Goal: Find specific page/section: Find specific page/section

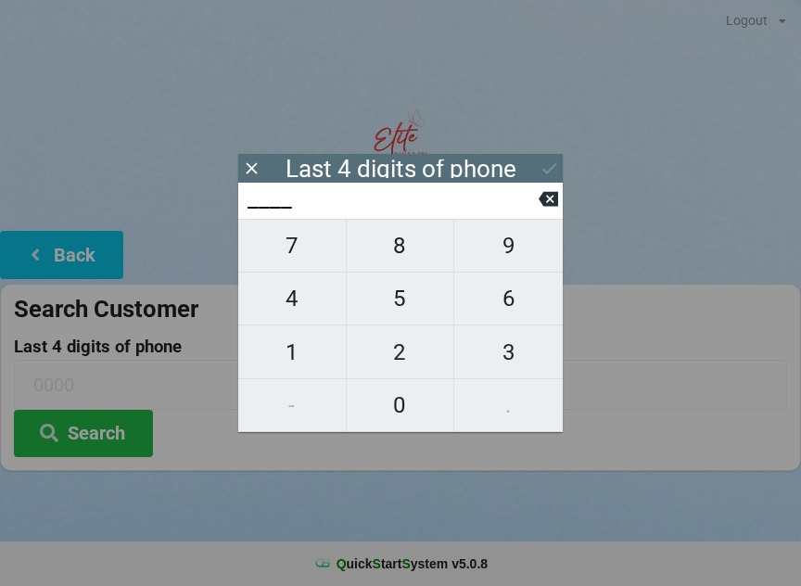
click at [401, 365] on span "2" at bounding box center [400, 352] width 107 height 39
type input "2___"
click at [550, 193] on button at bounding box center [547, 198] width 19 height 25
type input "____"
click at [390, 256] on span "8" at bounding box center [400, 245] width 107 height 39
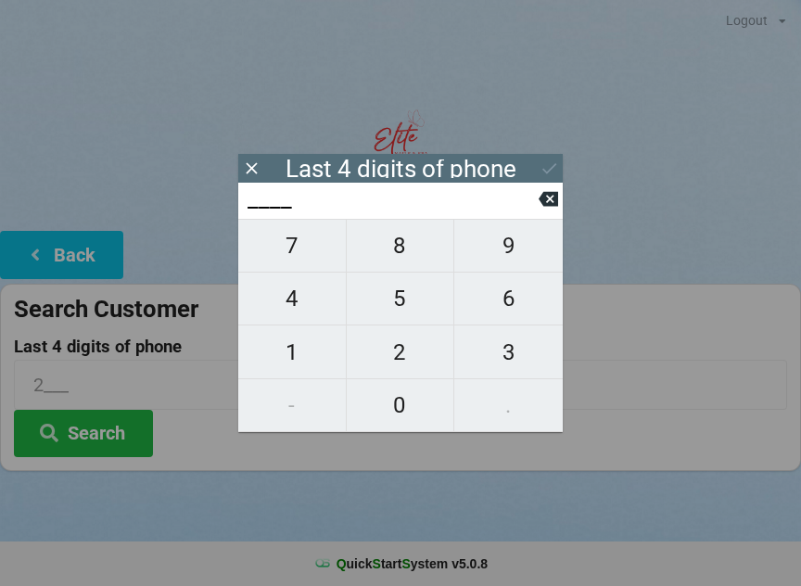
type input "8___"
click at [499, 304] on span "6" at bounding box center [508, 298] width 108 height 39
type input "86__"
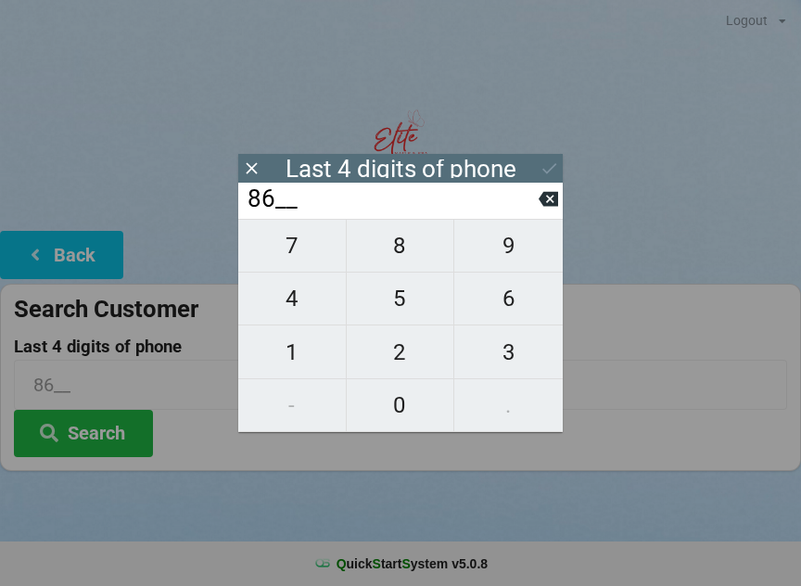
click at [513, 348] on span "3" at bounding box center [508, 352] width 108 height 39
type input "863_"
click at [512, 348] on span "3" at bounding box center [508, 352] width 108 height 39
type input "8633"
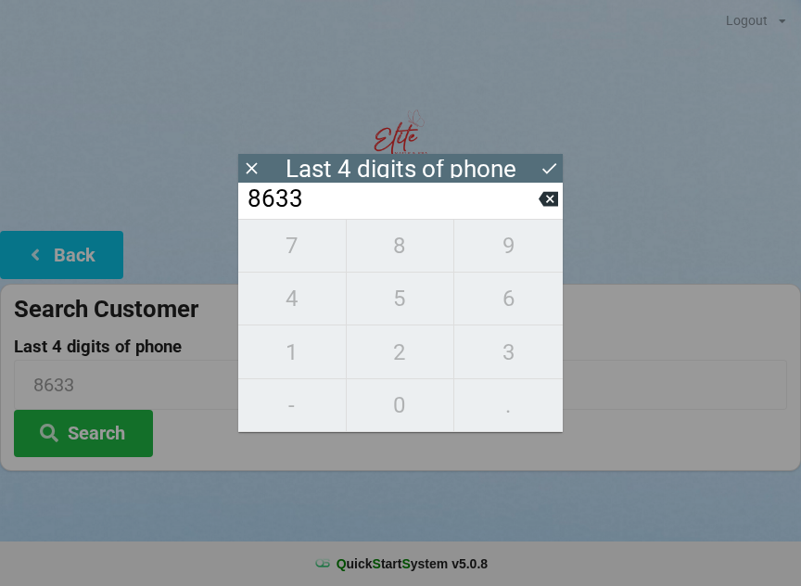
click at [512, 257] on div "7 8 9 4 5 6 1 2 3 - 0 ." at bounding box center [400, 325] width 324 height 213
click at [511, 258] on div "7 8 9 4 5 6 1 2 3 - 0 ." at bounding box center [400, 325] width 324 height 213
click at [512, 251] on div "7 8 9 4 5 6 1 2 3 - 0 ." at bounding box center [400, 325] width 324 height 213
click at [550, 203] on icon at bounding box center [547, 199] width 19 height 15
click at [548, 205] on icon at bounding box center [547, 199] width 19 height 15
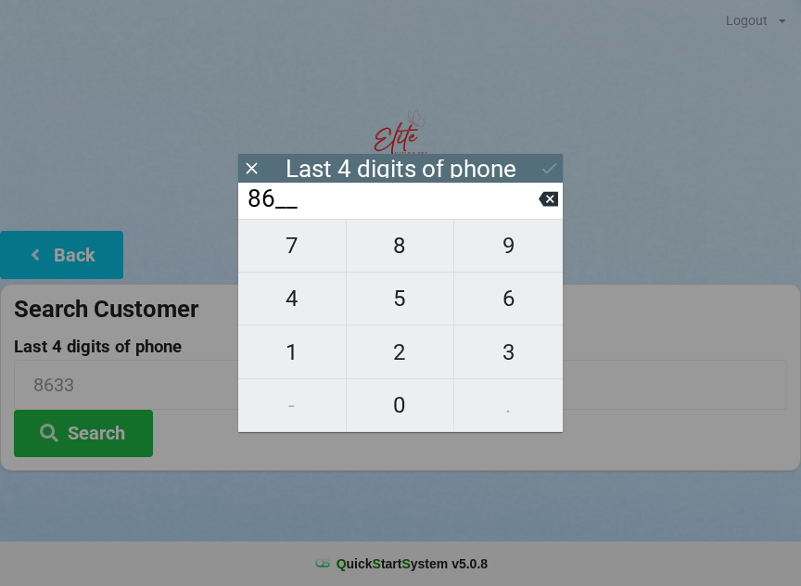
click at [548, 206] on icon at bounding box center [547, 199] width 19 height 15
click at [528, 202] on input "8___" at bounding box center [392, 199] width 293 height 30
click at [535, 209] on input "8___" at bounding box center [392, 199] width 293 height 30
click at [550, 198] on icon at bounding box center [547, 199] width 19 height 15
type input "____"
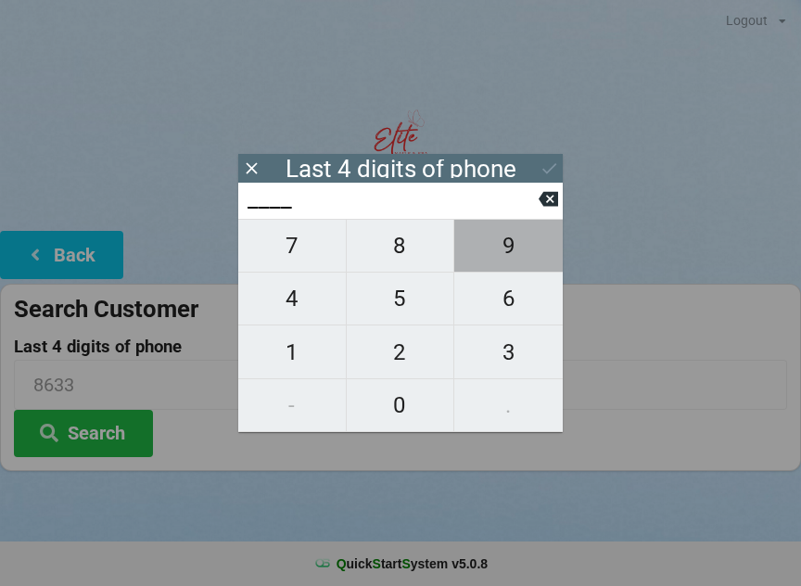
click at [530, 252] on span "9" at bounding box center [508, 245] width 108 height 39
type input "9___"
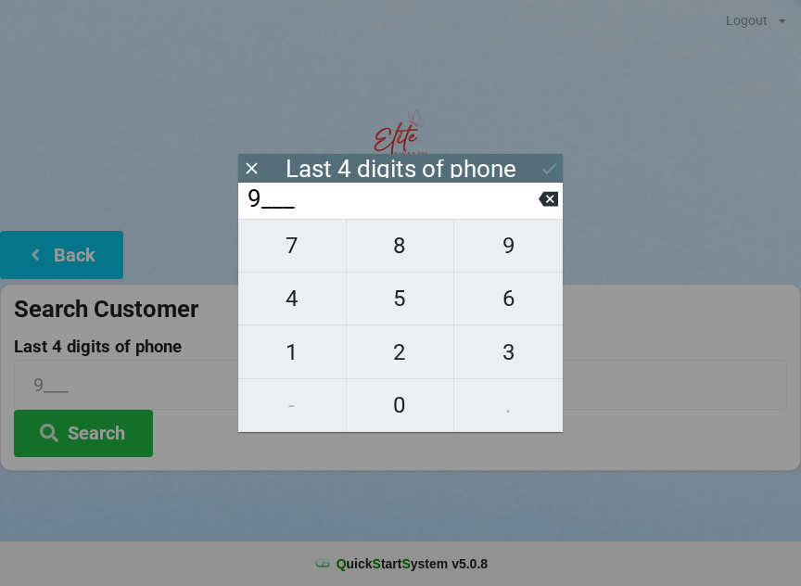
click at [519, 353] on span "3" at bounding box center [508, 352] width 108 height 39
type input "93__"
click at [309, 248] on span "7" at bounding box center [291, 245] width 107 height 39
type input "937_"
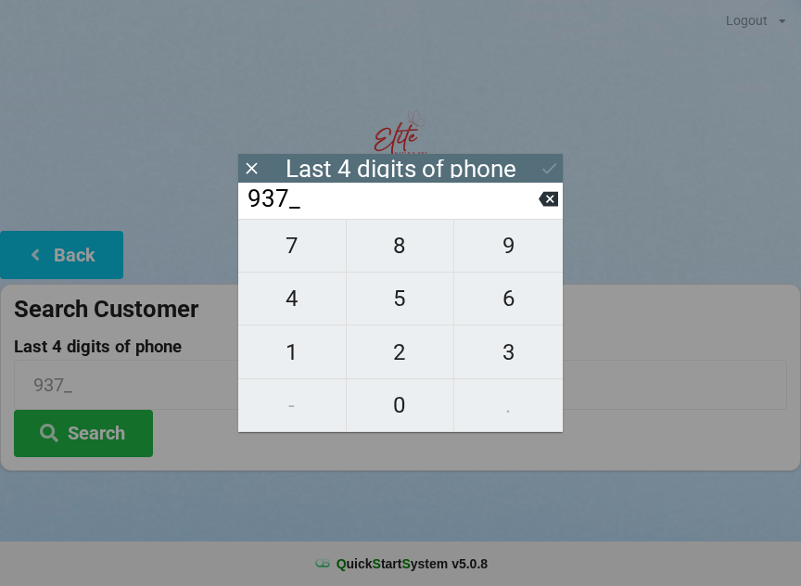
click at [552, 207] on icon at bounding box center [547, 199] width 19 height 15
click at [538, 201] on icon at bounding box center [547, 198] width 19 height 19
type input "9___"
click at [408, 252] on span "8" at bounding box center [400, 245] width 107 height 39
type input "98__"
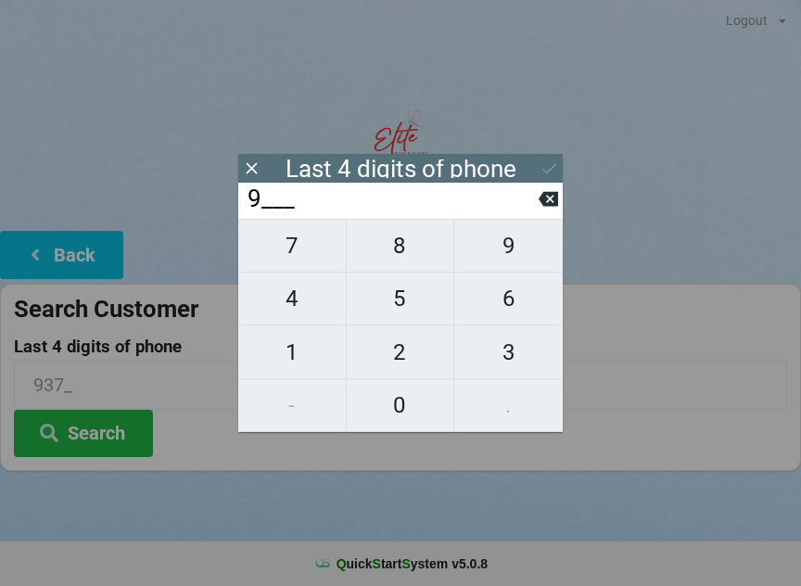
type input "98__"
click at [514, 357] on span "3" at bounding box center [508, 352] width 108 height 39
type input "983_"
click at [303, 258] on span "7" at bounding box center [291, 245] width 107 height 39
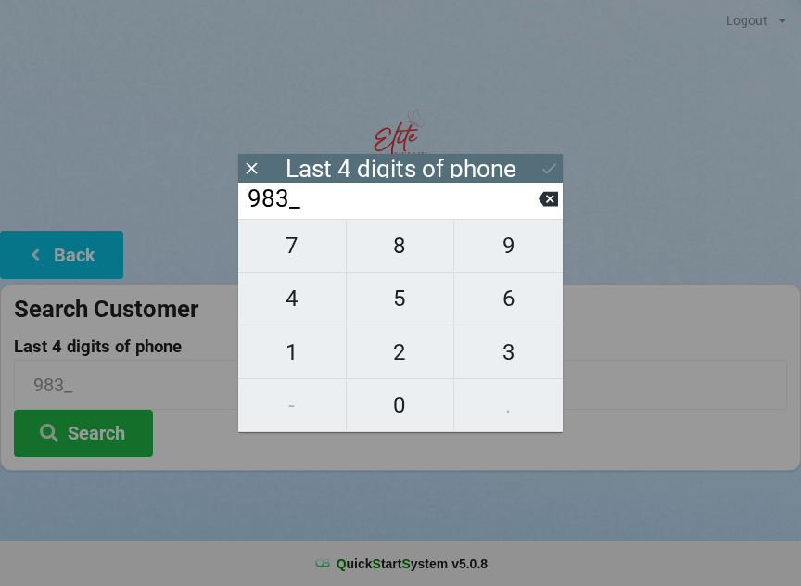
type input "9837"
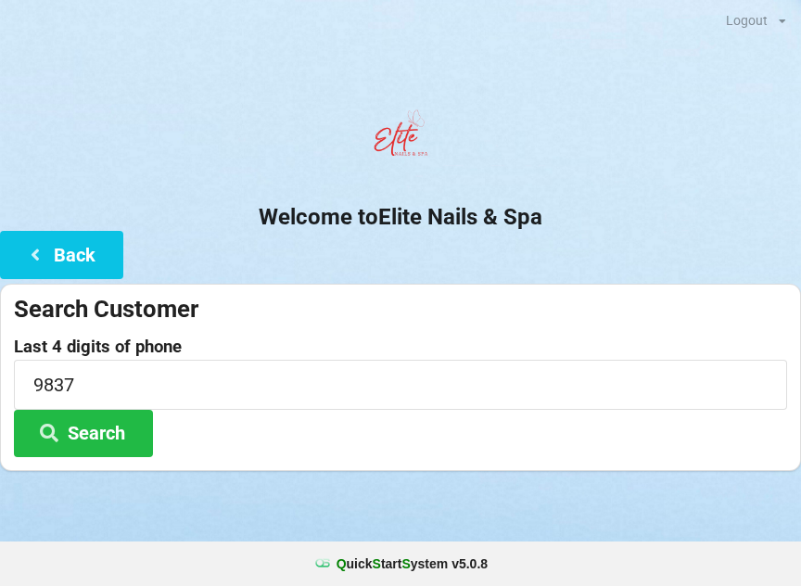
click at [79, 424] on button "Search" at bounding box center [83, 433] width 139 height 47
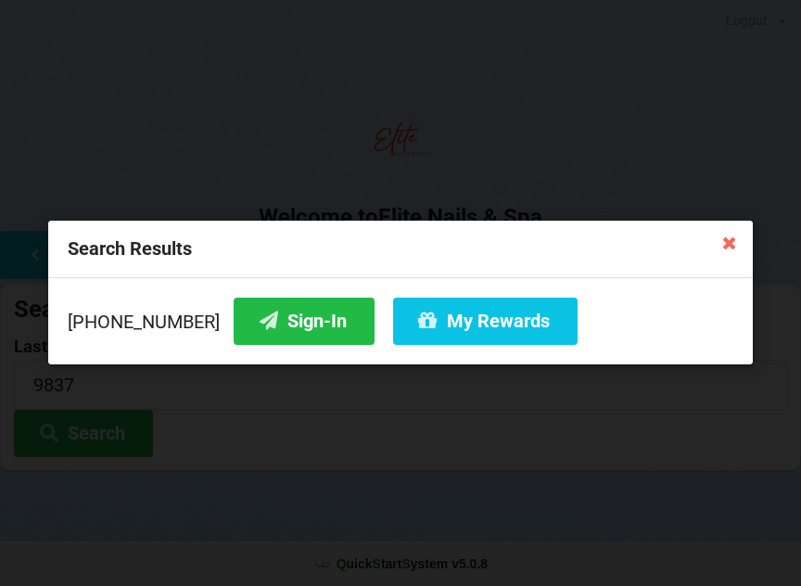
click at [274, 323] on button "Sign-In" at bounding box center [304, 320] width 141 height 47
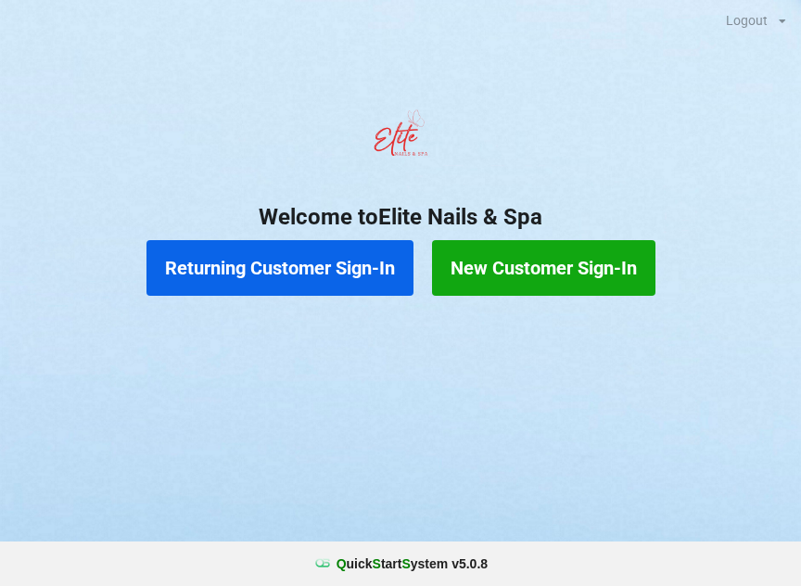
click at [363, 279] on button "Returning Customer Sign-In" at bounding box center [279, 268] width 267 height 56
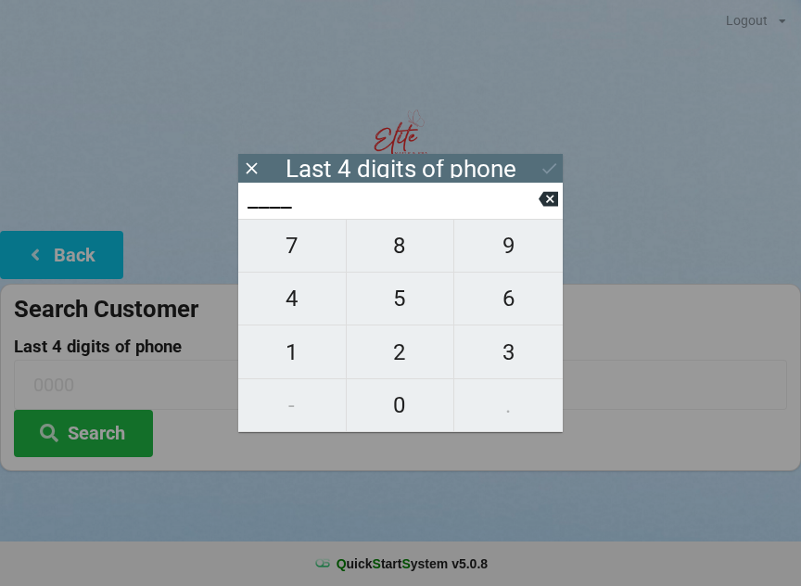
click at [513, 254] on span "9" at bounding box center [508, 245] width 108 height 39
type input "9___"
click at [410, 252] on span "8" at bounding box center [400, 245] width 107 height 39
type input "98__"
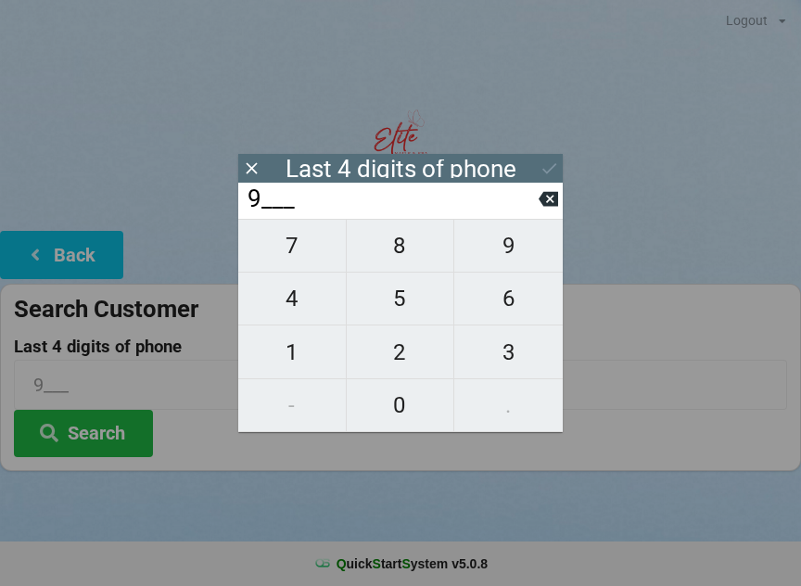
type input "98__"
click at [532, 348] on span "3" at bounding box center [508, 352] width 108 height 39
type input "983_"
click at [315, 248] on span "7" at bounding box center [291, 245] width 107 height 39
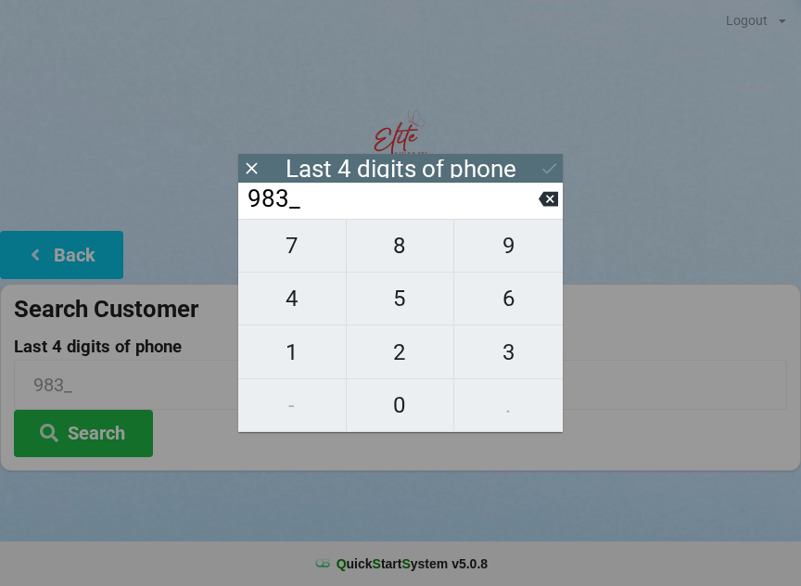
type input "9837"
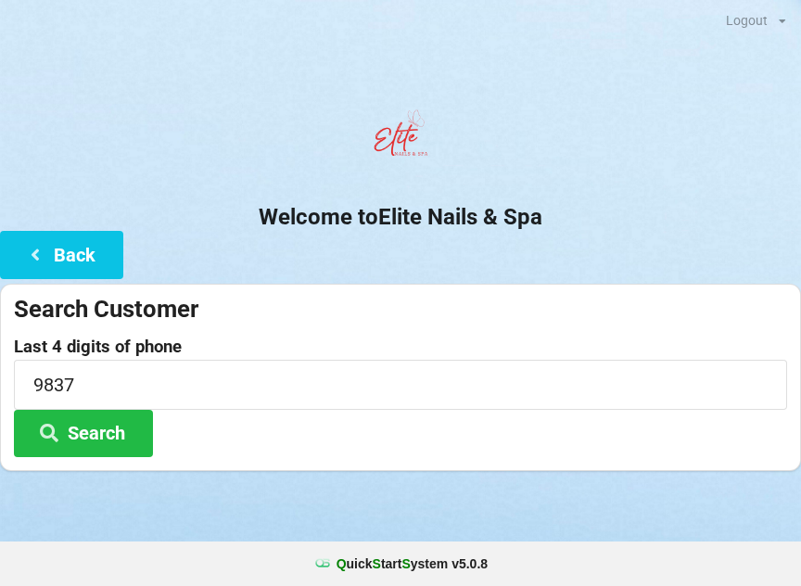
click at [118, 432] on button "Search" at bounding box center [83, 433] width 139 height 47
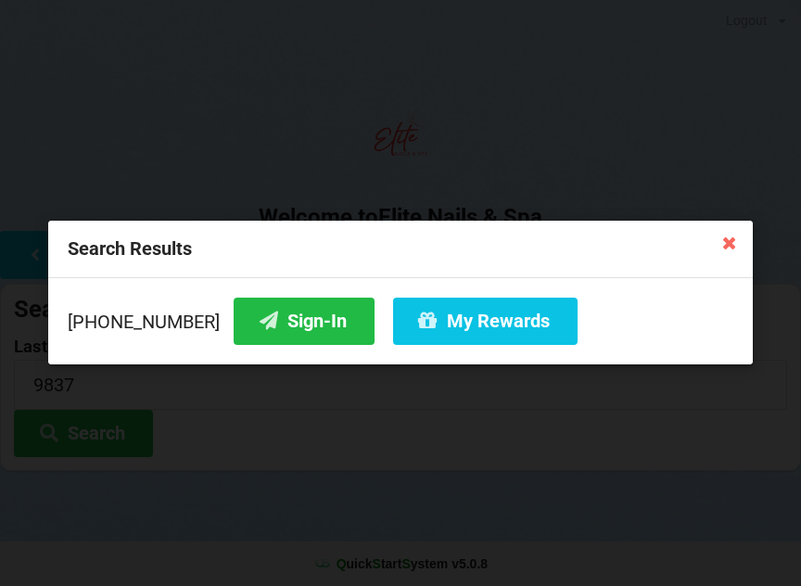
click at [271, 319] on button "Sign-In" at bounding box center [304, 320] width 141 height 47
